Goal: Task Accomplishment & Management: Manage account settings

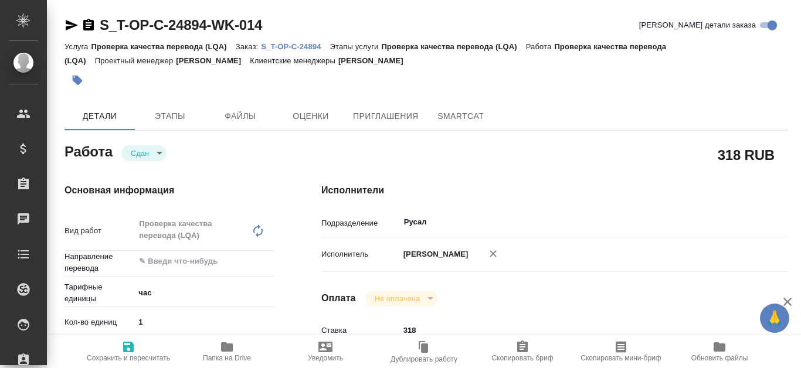
type textarea "x"
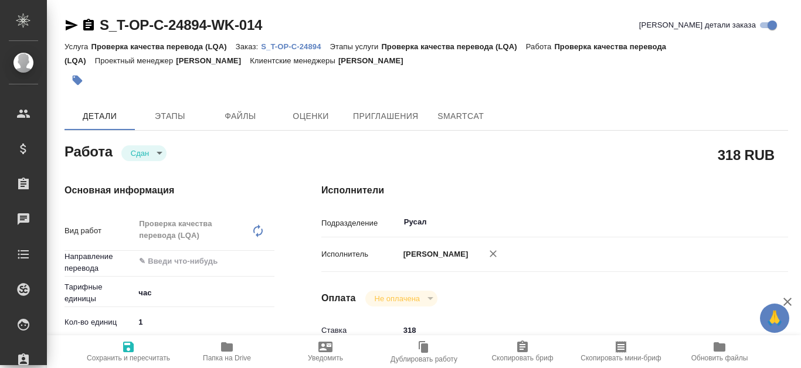
type textarea "x"
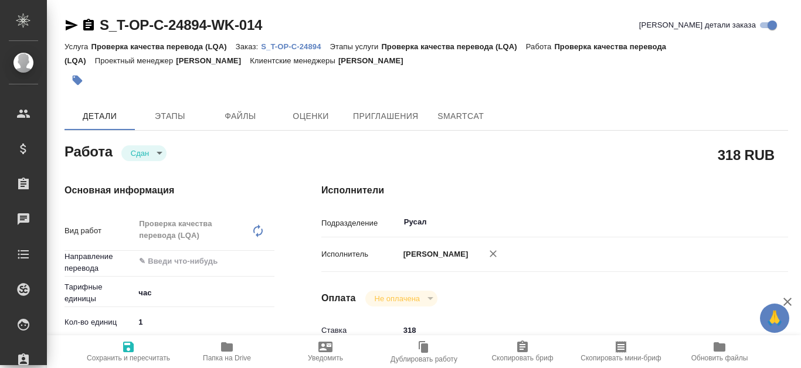
type textarea "x"
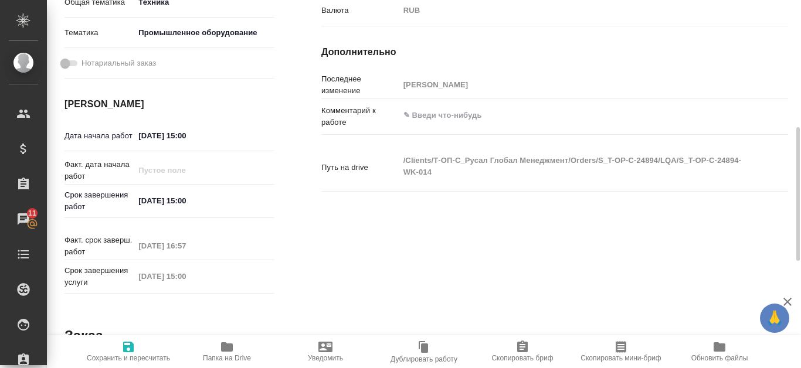
scroll to position [233, 0]
